Goal: Transaction & Acquisition: Purchase product/service

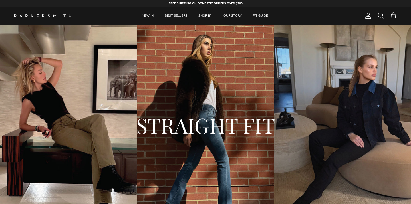
click at [383, 17] on span at bounding box center [381, 15] width 7 height 7
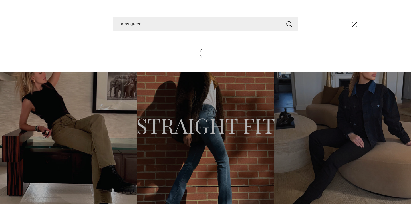
type input "army green"
click at [289, 24] on button "Search" at bounding box center [289, 23] width 7 height 7
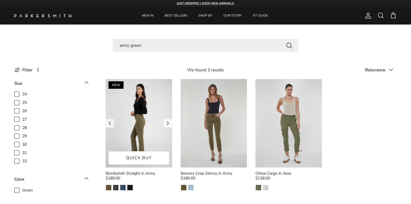
click at [155, 132] on img at bounding box center [139, 123] width 67 height 89
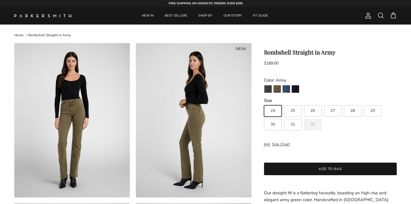
click at [312, 107] on label "26" at bounding box center [313, 110] width 18 height 11
click at [264, 103] on input "26" at bounding box center [264, 103] width 0 height 0
radio input "true"
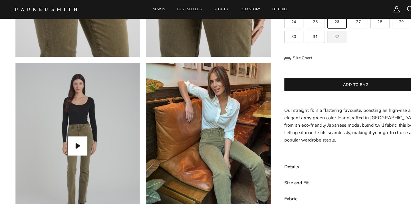
scroll to position [470, 0]
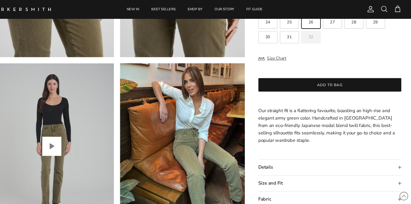
click at [63, 134] on button "Play video" at bounding box center [72, 136] width 18 height 18
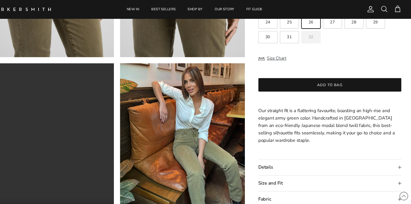
click at [49, 134] on video "Bombshell Straight in Army" at bounding box center [72, 136] width 116 height 155
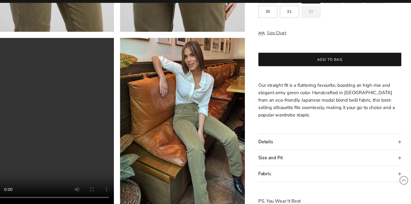
click at [14, 181] on video "Bombshell Straight in Army" at bounding box center [72, 127] width 116 height 155
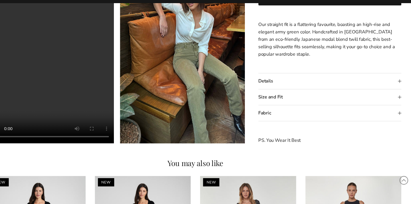
scroll to position [540, 0]
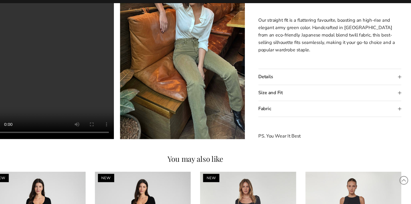
click at [264, 94] on summary "Size and Fit" at bounding box center [330, 101] width 133 height 15
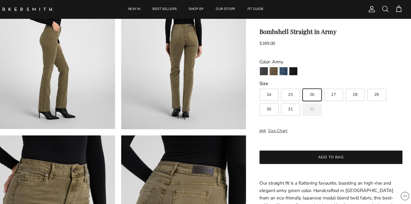
scroll to position [242, 0]
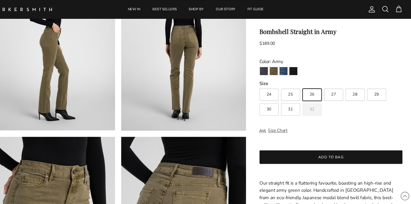
click at [284, 87] on label "25" at bounding box center [293, 88] width 18 height 11
click at [264, 80] on input "25" at bounding box center [264, 80] width 0 height 0
radio input "true"
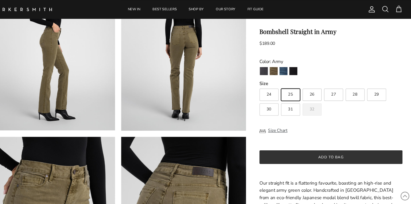
click at [301, 143] on button "Add to bag" at bounding box center [330, 146] width 133 height 13
